Goal: Book appointment/travel/reservation

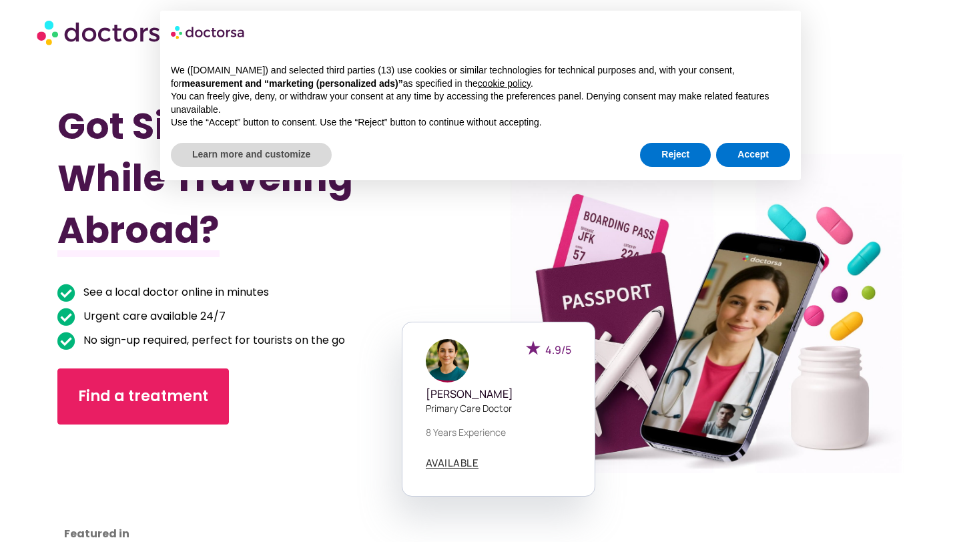
scroll to position [32, 0]
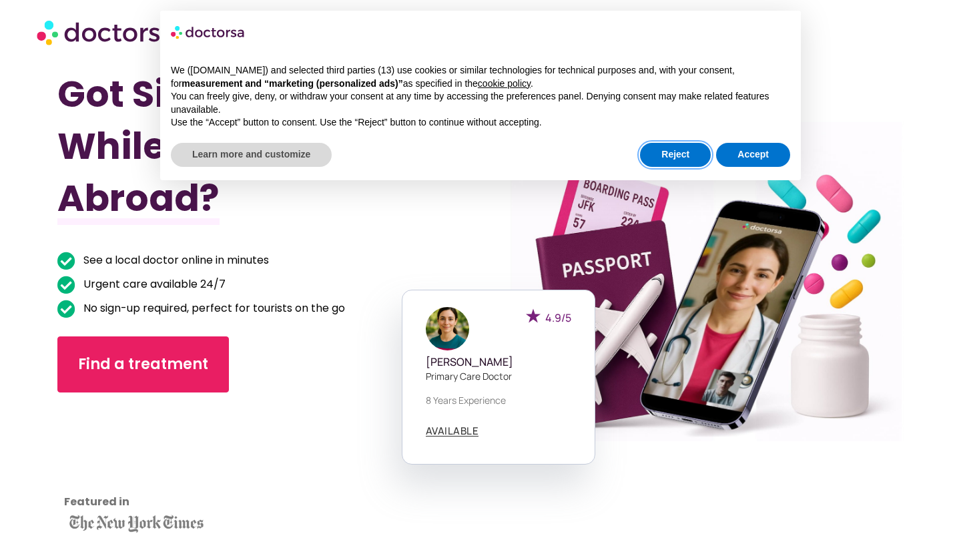
click at [670, 165] on button "Reject" at bounding box center [675, 155] width 71 height 24
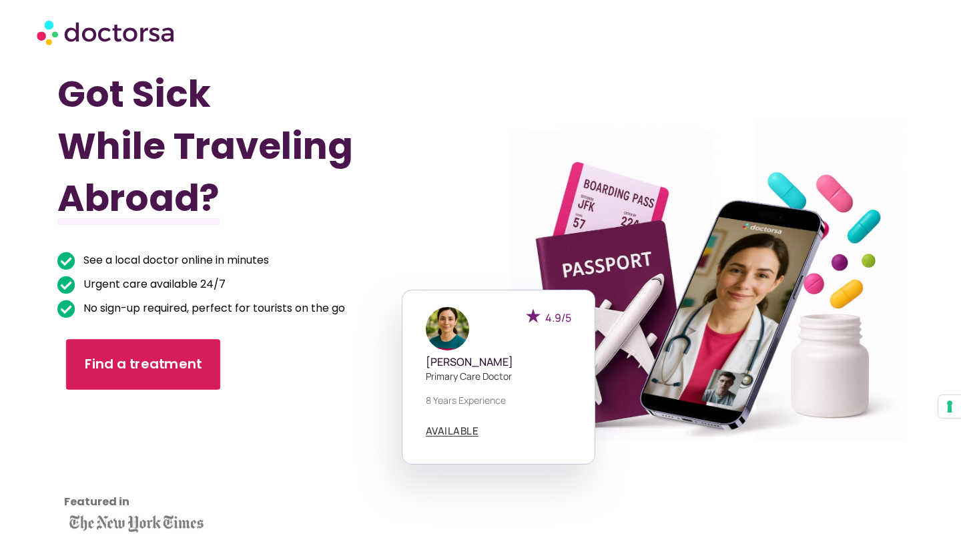
click at [169, 367] on span "Find a treatment" at bounding box center [143, 364] width 117 height 19
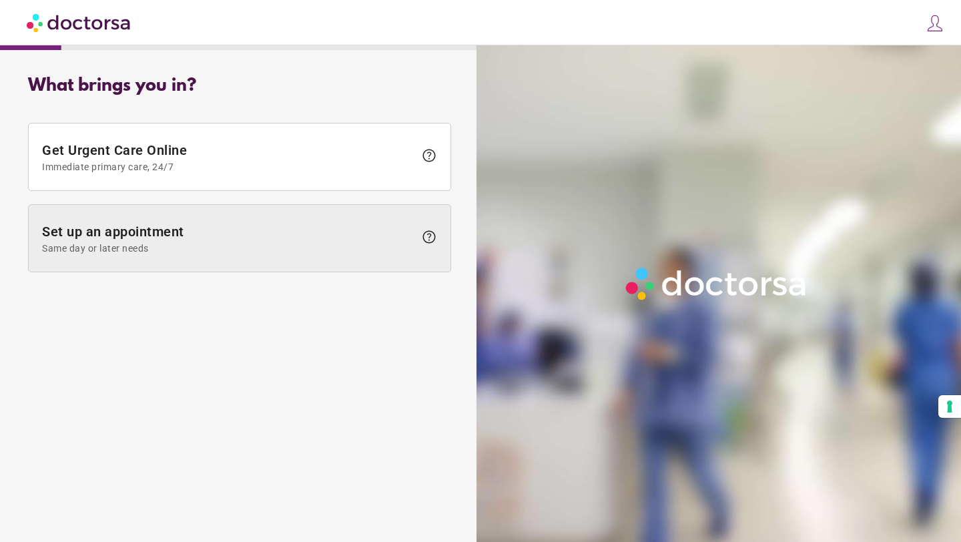
click at [190, 232] on span "Set up an appointment Same day or later needs" at bounding box center [228, 239] width 372 height 30
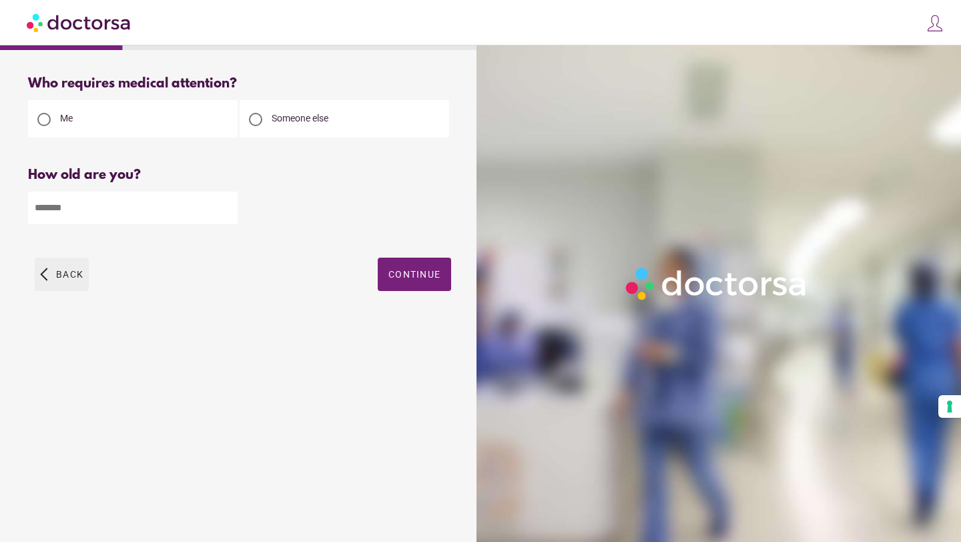
click at [67, 289] on span "button" at bounding box center [62, 274] width 54 height 33
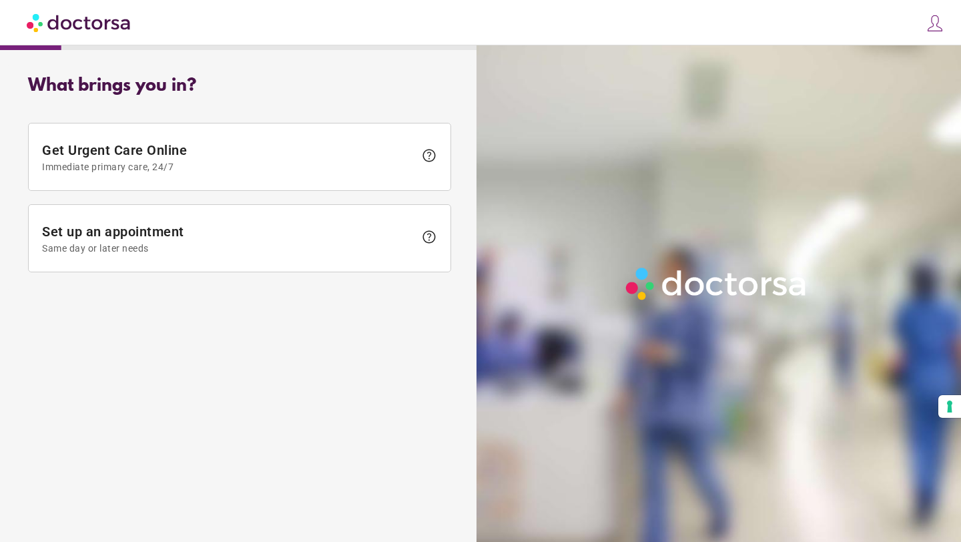
click at [99, 24] on img at bounding box center [79, 22] width 105 height 30
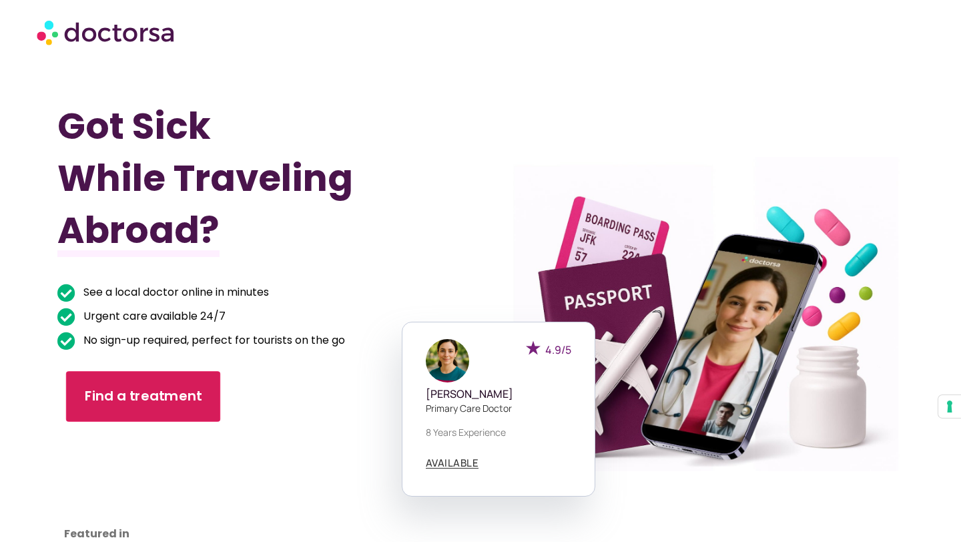
click at [139, 381] on link "Find a treatment" at bounding box center [143, 396] width 154 height 51
